Goal: Information Seeking & Learning: Learn about a topic

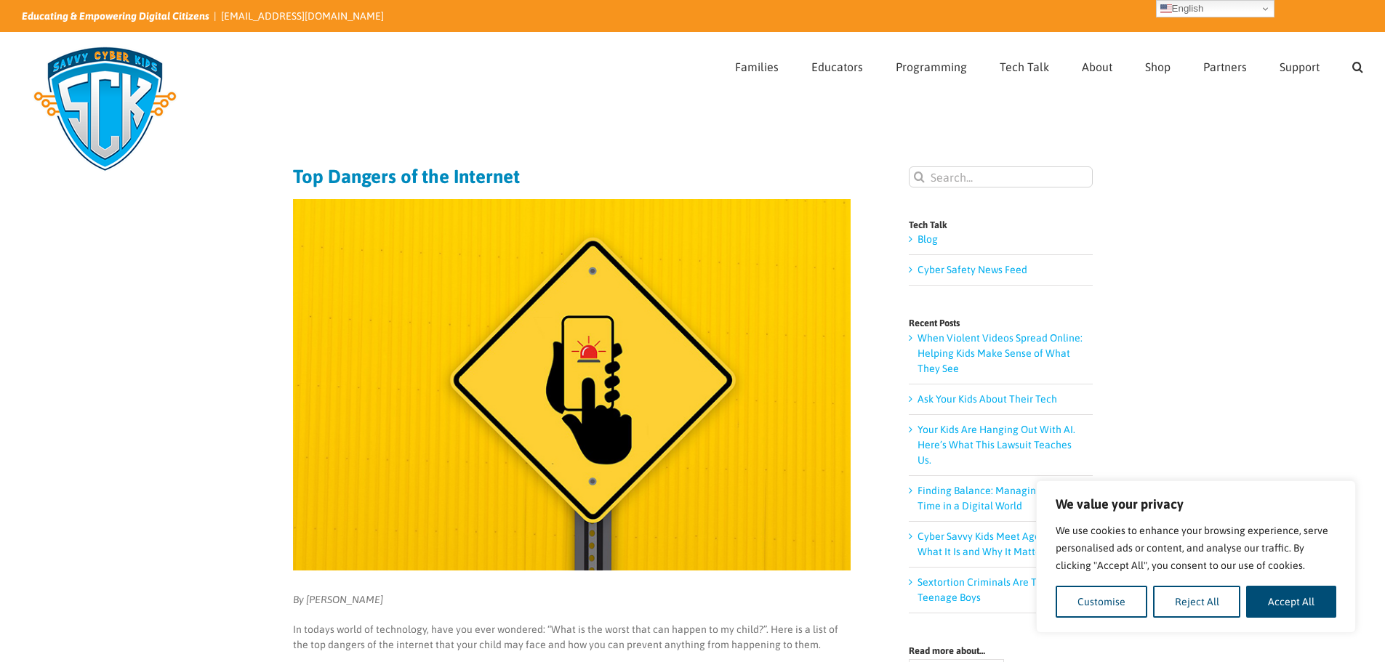
click at [1120, 619] on div "We value your privacy We use cookies to enhance your browsing experience, serve…" at bounding box center [1196, 557] width 320 height 153
click at [1124, 614] on button "Customise" at bounding box center [1102, 602] width 92 height 32
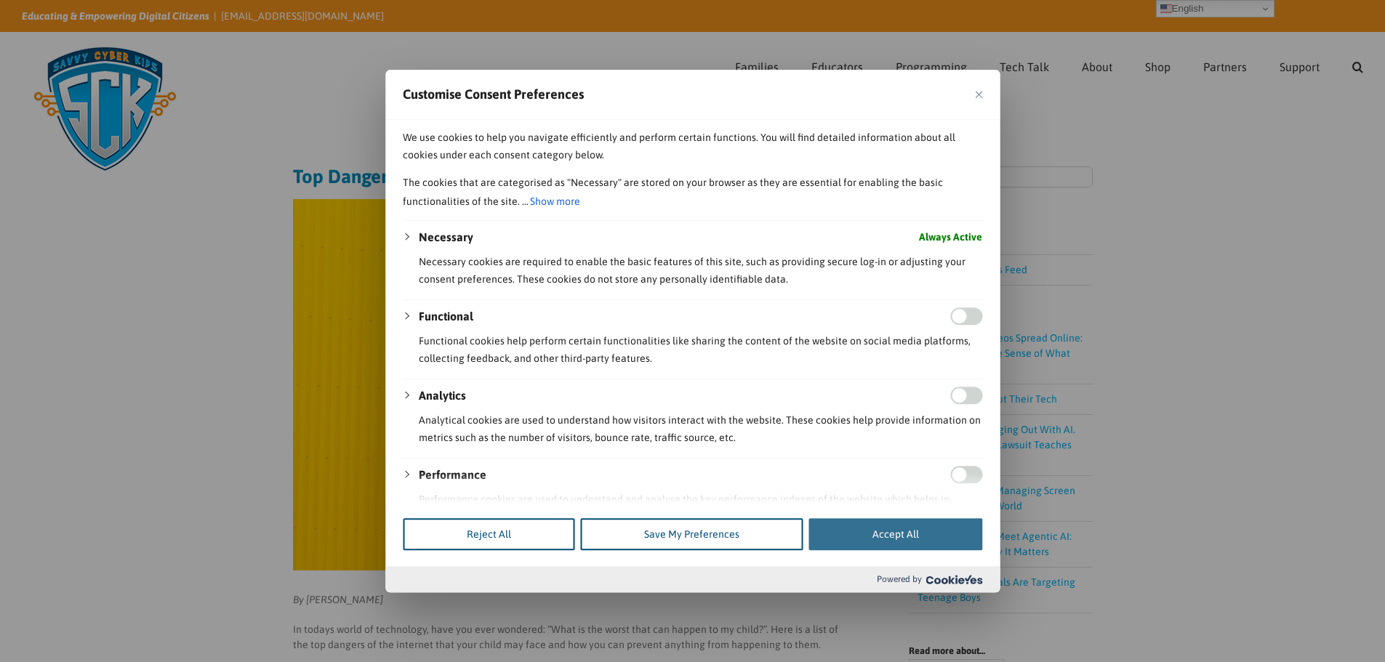
click at [931, 523] on button "Accept All" at bounding box center [895, 534] width 174 height 32
checkbox input "true"
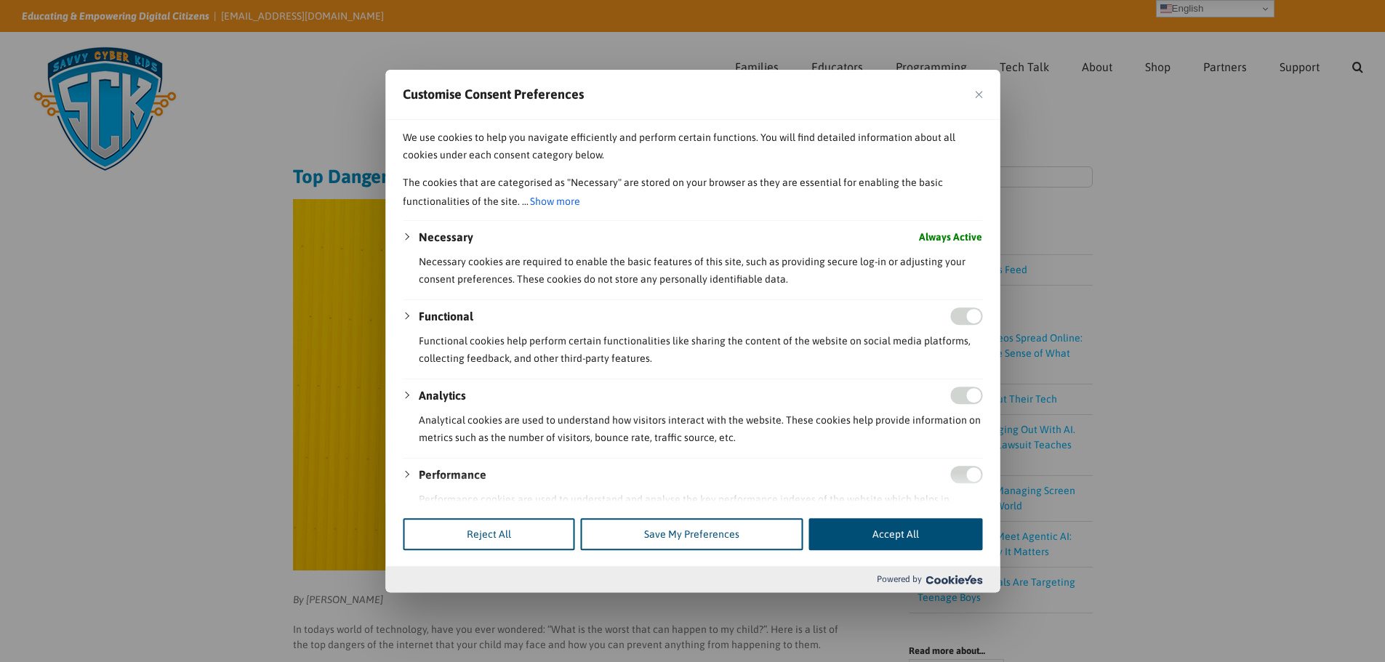
checkbox input "true"
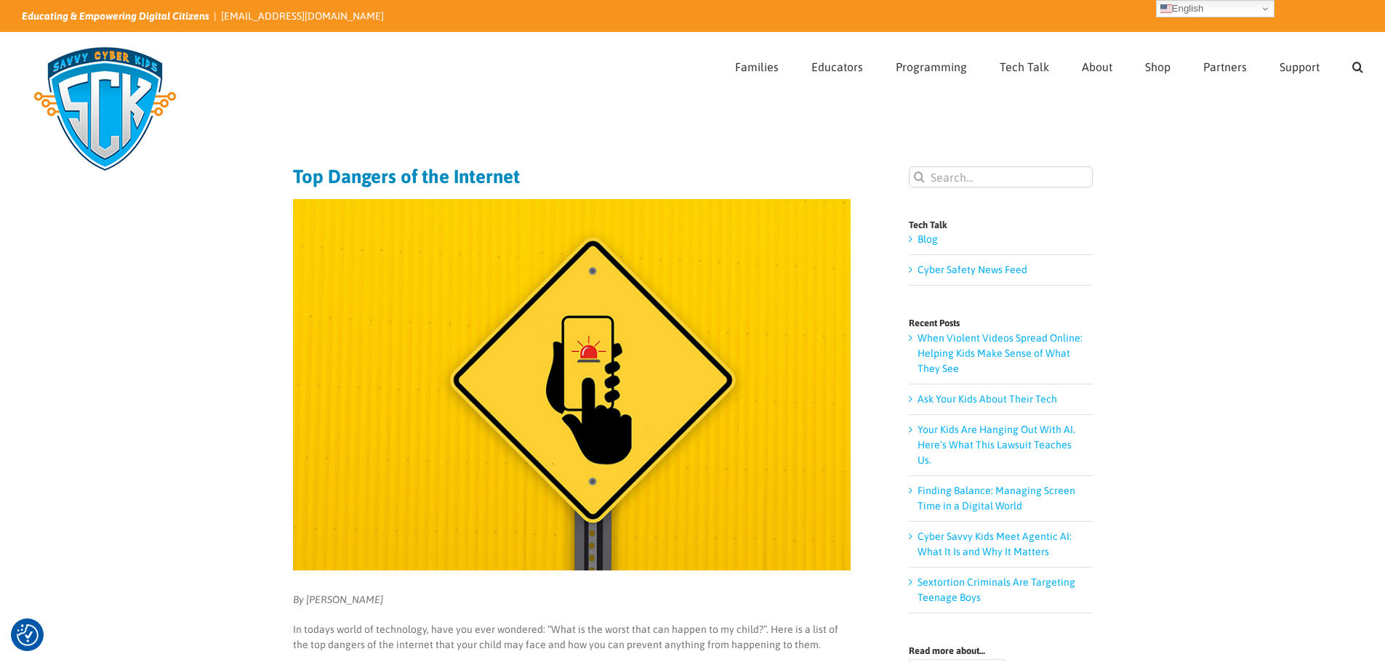
click at [1382, 48] on div "Search for:  Families Sign Up! Kids Digital Bill of Rights Technology Pledge T…" at bounding box center [692, 65] width 1385 height 65
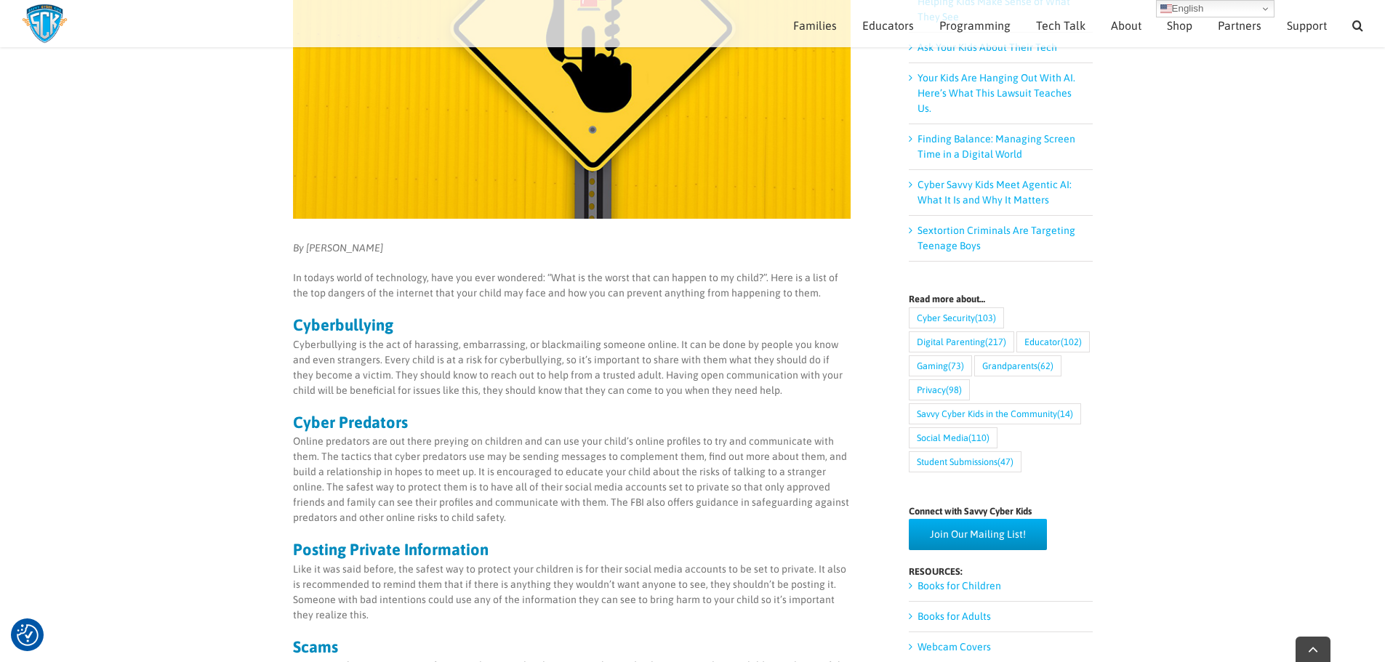
scroll to position [377, 0]
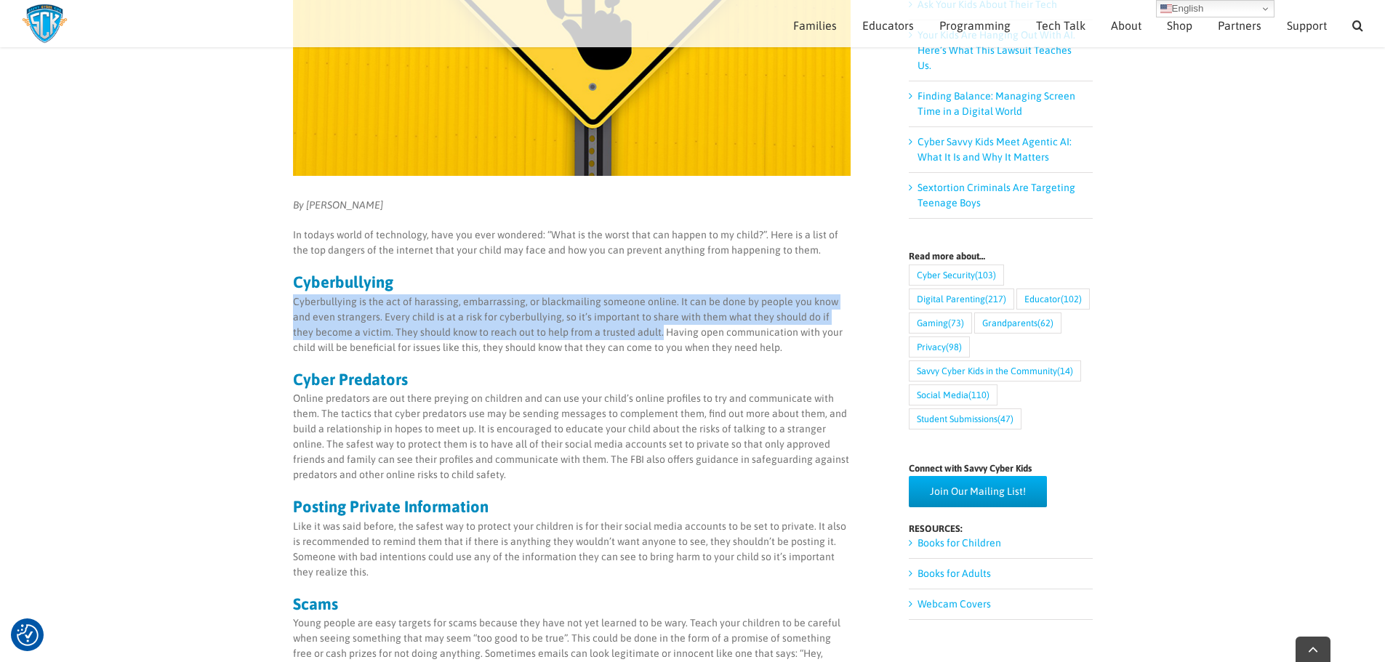
drag, startPoint x: 289, startPoint y: 302, endPoint x: 637, endPoint y: 332, distance: 348.8
click at [637, 332] on main "Top Dangers of the Internet By [PERSON_NAME] In todays world of technology, hav…" at bounding box center [692, 619] width 1385 height 1775
copy p "Cyberbullying is the act of harassing, embarrassing, or blackmailing someone on…"
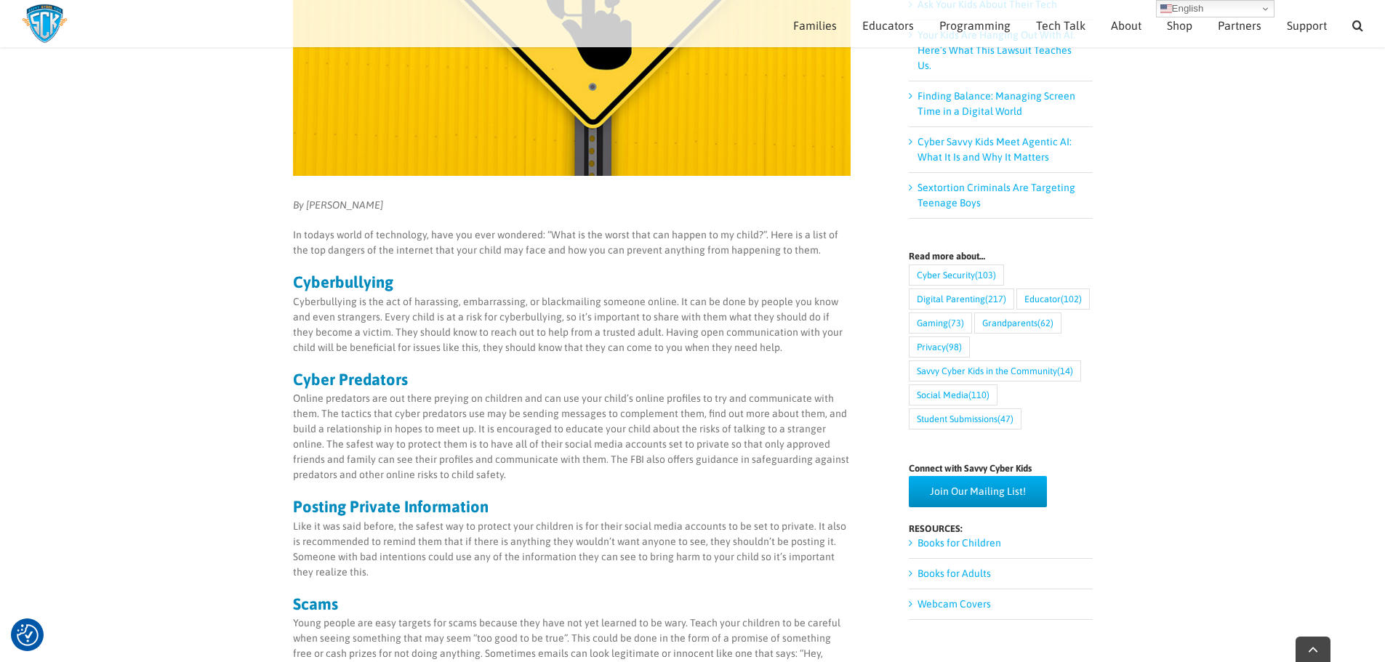
click at [250, 351] on main "Top Dangers of the Internet By [PERSON_NAME] In todays world of technology, hav…" at bounding box center [692, 619] width 1385 height 1775
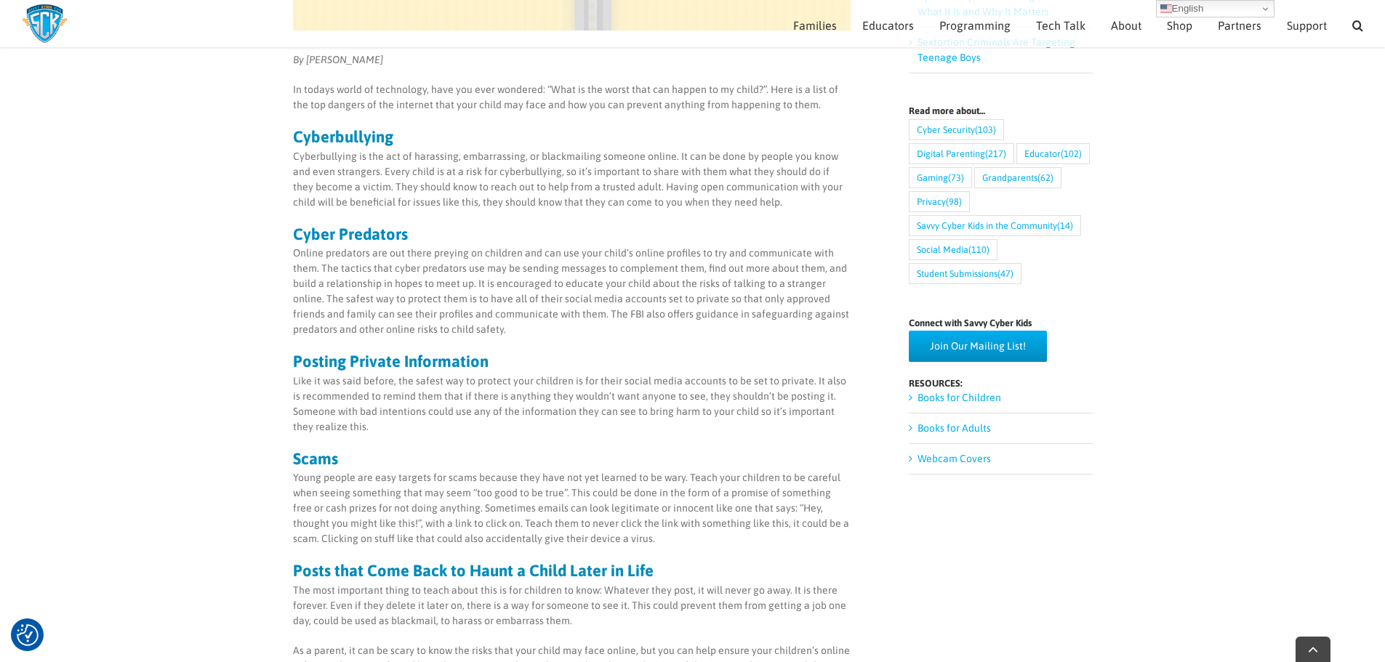
scroll to position [595, 0]
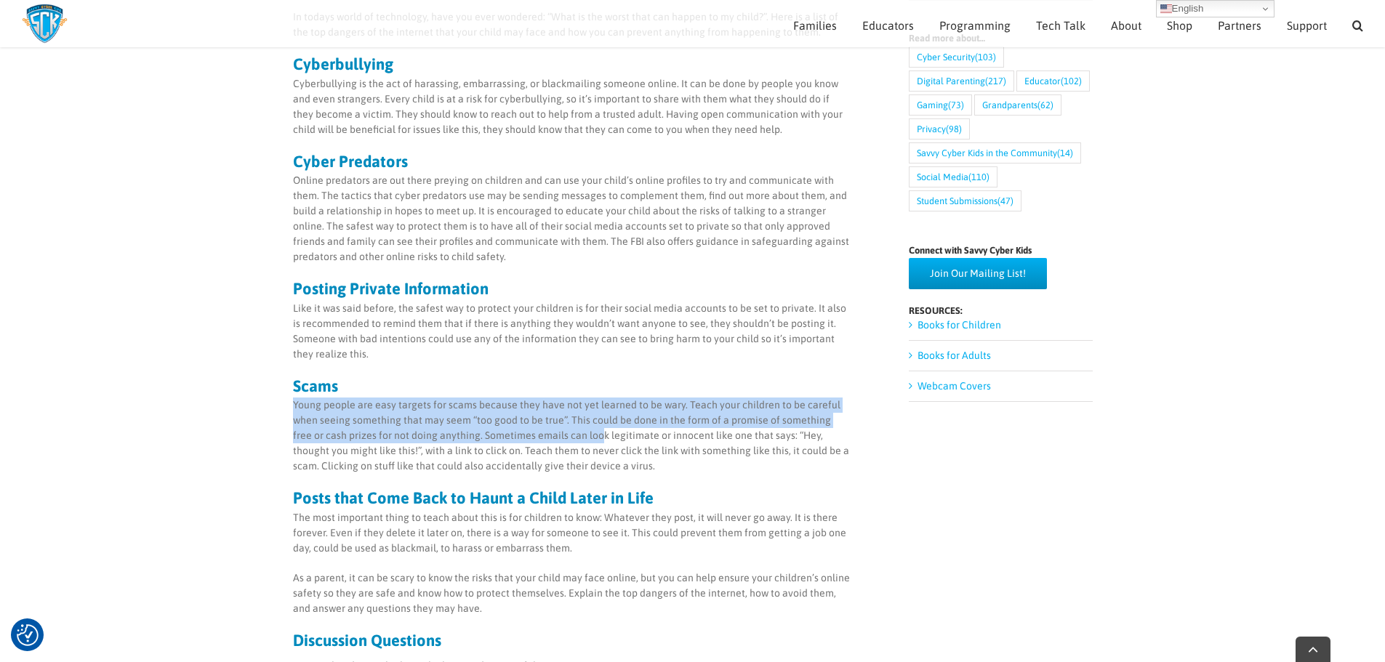
drag, startPoint x: 293, startPoint y: 402, endPoint x: 542, endPoint y: 411, distance: 248.8
click at [579, 430] on p "Young people are easy targets for scams because they have not yet learned to be…" at bounding box center [572, 436] width 558 height 76
click at [572, 435] on p "Young people are easy targets for scams because they have not yet learned to be…" at bounding box center [572, 436] width 558 height 76
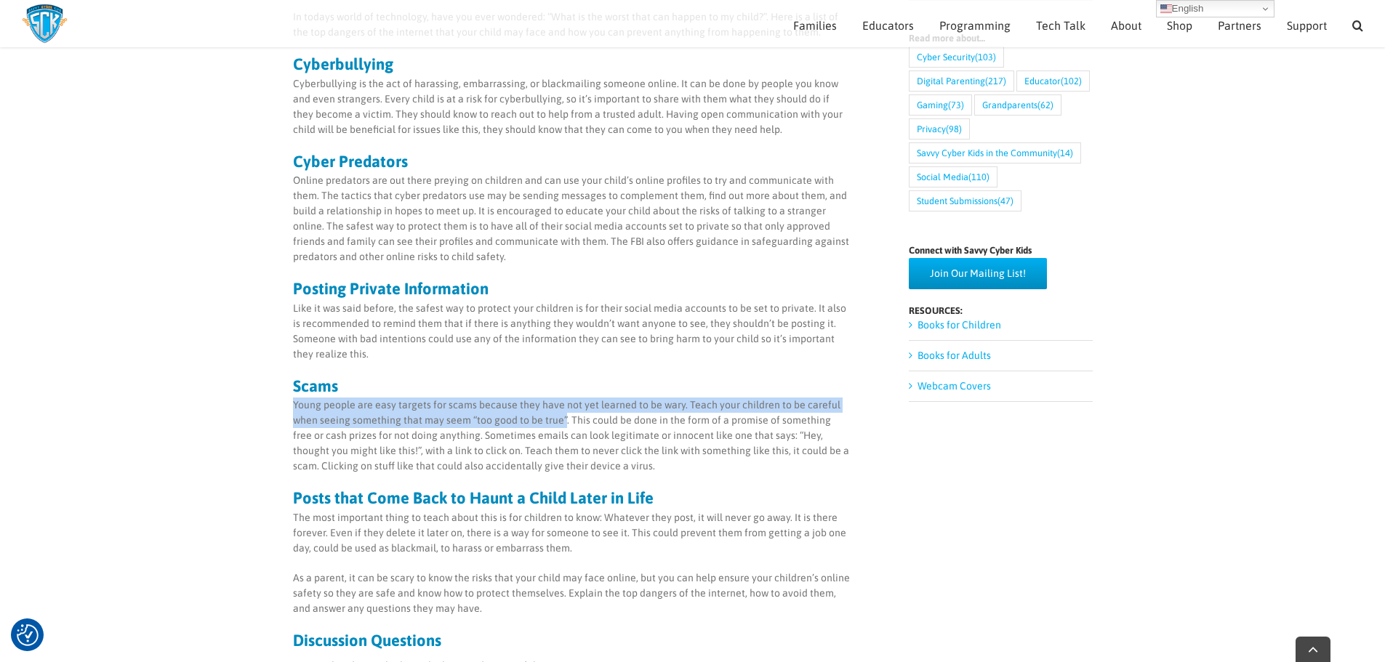
drag, startPoint x: 293, startPoint y: 401, endPoint x: 563, endPoint y: 421, distance: 270.4
click at [563, 421] on p "Young people are easy targets for scams because they have not yet learned to be…" at bounding box center [572, 436] width 558 height 76
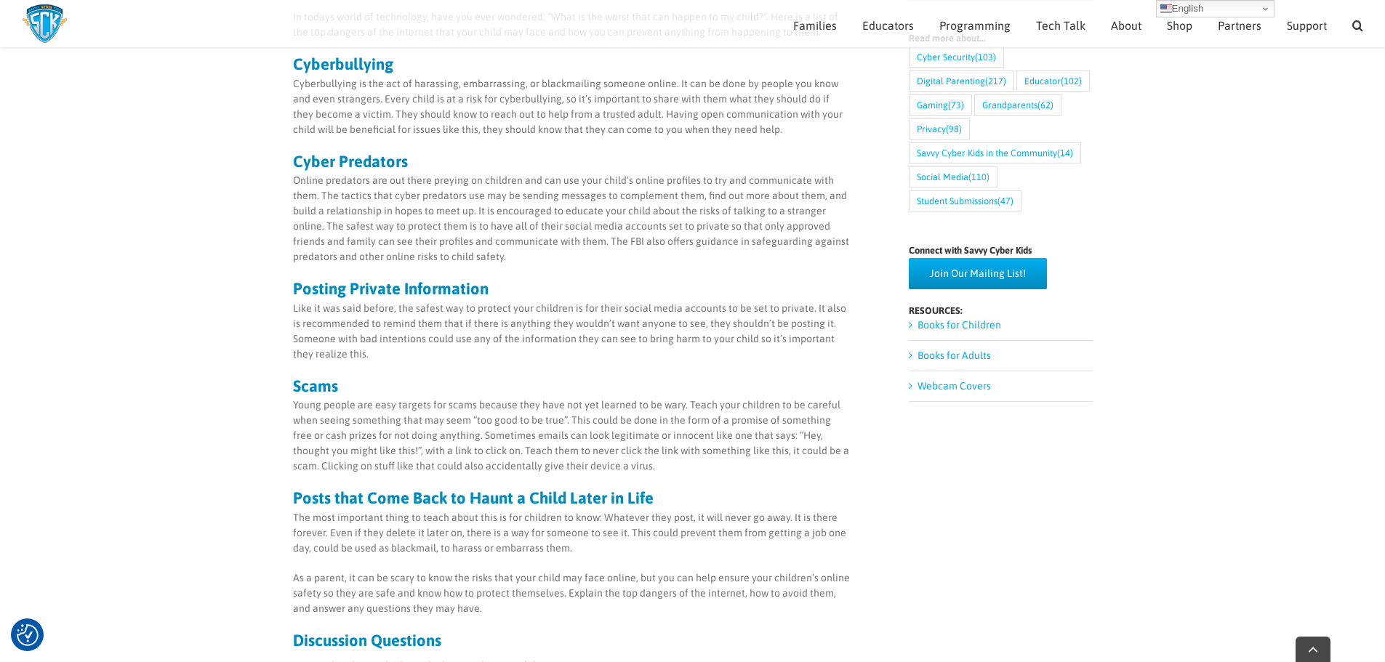
drag, startPoint x: 534, startPoint y: 416, endPoint x: 576, endPoint y: 426, distance: 43.4
click at [578, 422] on p "Young people are easy targets for scams because they have not yet learned to be…" at bounding box center [572, 436] width 558 height 76
drag, startPoint x: 292, startPoint y: 404, endPoint x: 300, endPoint y: 404, distance: 8.0
click at [299, 404] on main "Top Dangers of the Internet By [PERSON_NAME] In todays world of technology, hav…" at bounding box center [692, 401] width 1385 height 1775
click at [289, 408] on main "Top Dangers of the Internet By [PERSON_NAME] In todays world of technology, hav…" at bounding box center [692, 401] width 1385 height 1775
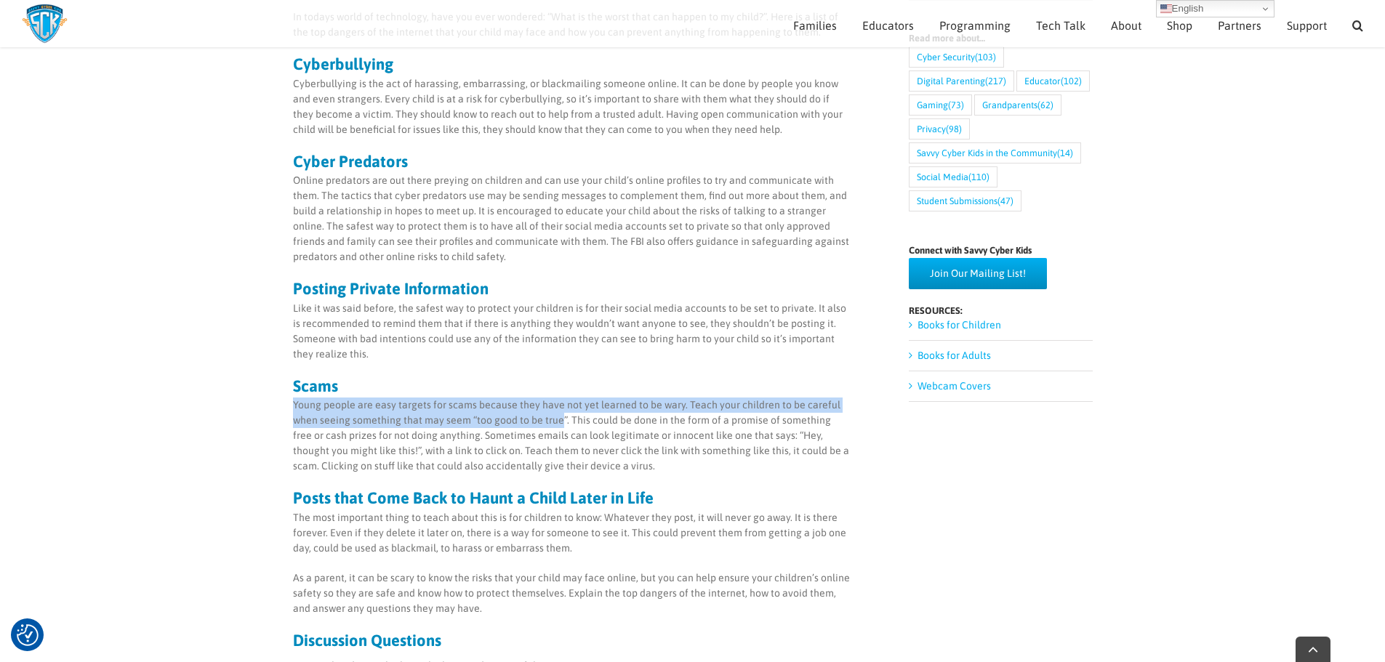
drag, startPoint x: 294, startPoint y: 407, endPoint x: 560, endPoint y: 419, distance: 266.4
click at [560, 419] on p "Young people are easy targets for scams because they have not yet learned to be…" at bounding box center [572, 436] width 558 height 76
drag, startPoint x: 559, startPoint y: 419, endPoint x: 236, endPoint y: 407, distance: 323.0
click at [236, 407] on main "Top Dangers of the Internet By [PERSON_NAME] In todays world of technology, hav…" at bounding box center [692, 401] width 1385 height 1775
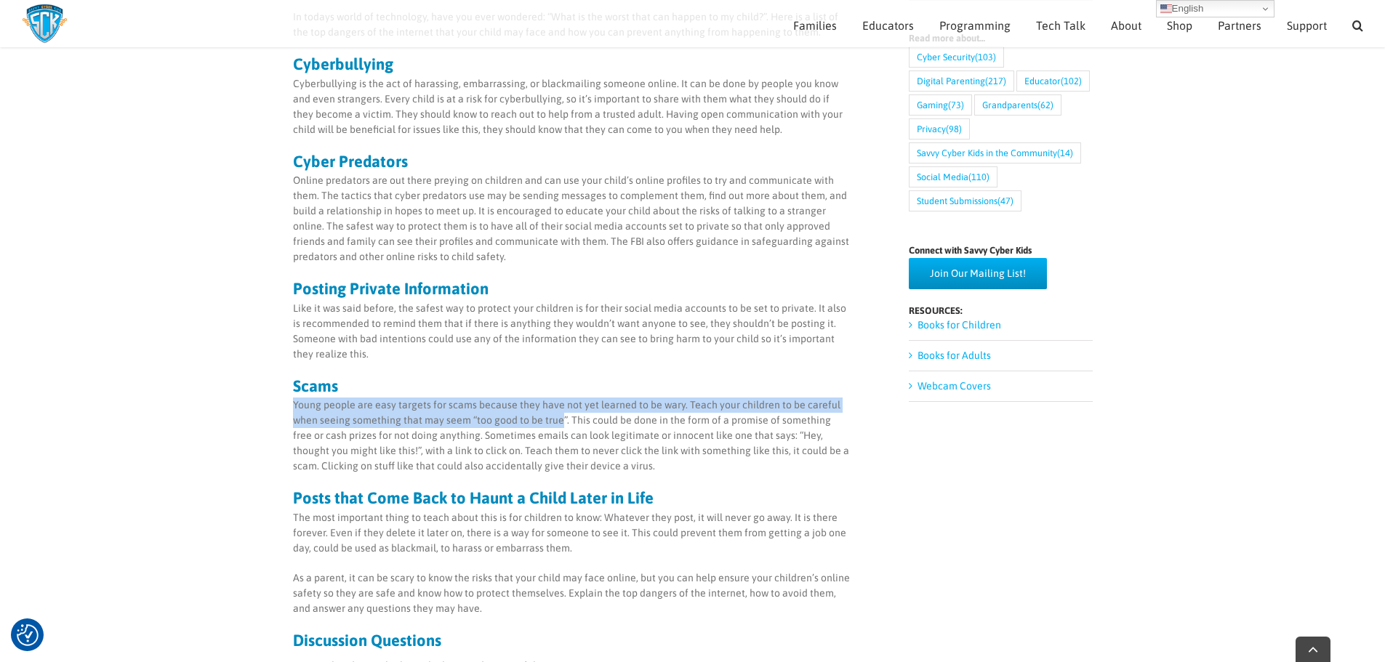
copy p "Young people are easy targets for scams because they have not yet learned to be…"
